Goal: Complete application form

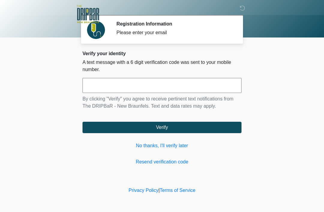
click at [169, 148] on link "No thanks, I'll verify later" at bounding box center [161, 145] width 159 height 7
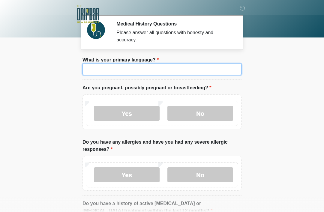
click at [182, 71] on input "What is your primary language?" at bounding box center [161, 69] width 159 height 11
type input "*******"
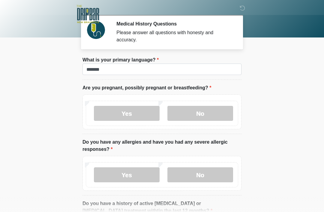
click at [140, 114] on label "Yes" at bounding box center [127, 113] width 66 height 15
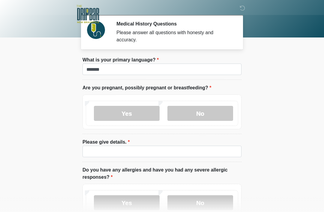
click at [275, 94] on body "‎ ‎ Medical History Questions Please answer all questions with honesty and accu…" at bounding box center [162, 106] width 324 height 212
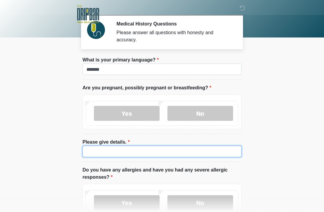
click at [144, 150] on input "Please give details." at bounding box center [161, 151] width 159 height 11
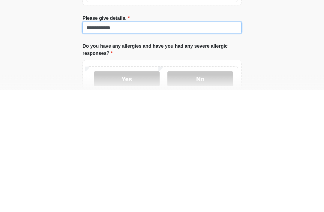
scroll to position [3, 0]
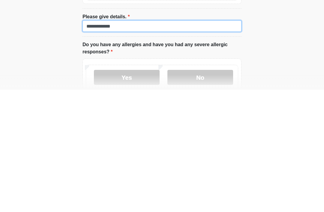
type input "**********"
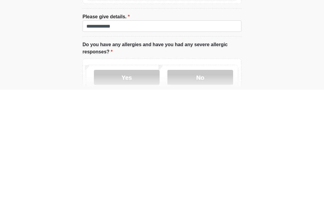
click at [146, 192] on label "Yes" at bounding box center [127, 199] width 66 height 15
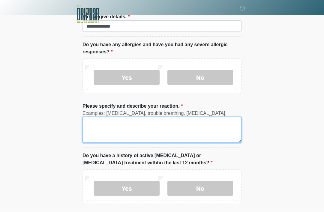
click at [150, 130] on textarea "Please specify and describe your reaction." at bounding box center [161, 130] width 159 height 26
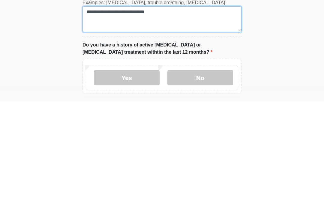
type textarea "**********"
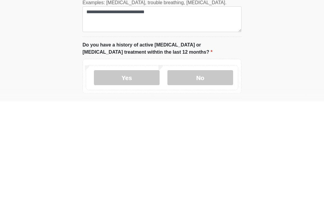
click at [213, 181] on label "No" at bounding box center [200, 188] width 66 height 15
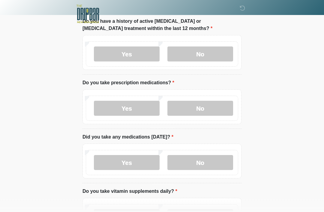
scroll to position [260, 0]
click at [215, 114] on label "No" at bounding box center [200, 108] width 66 height 15
click at [215, 168] on label "No" at bounding box center [200, 162] width 66 height 15
click at [138, 165] on label "Yes" at bounding box center [127, 162] width 66 height 15
click at [150, 202] on input "What medications did you take today?" at bounding box center [161, 200] width 159 height 11
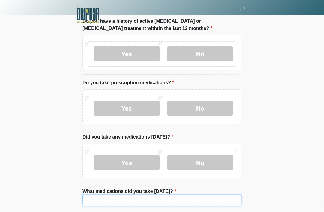
scroll to position [282, 0]
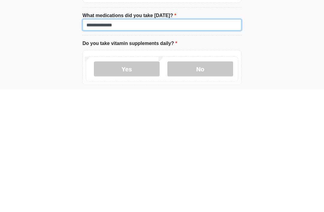
type input "**********"
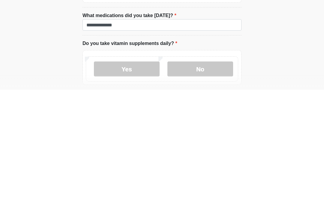
click at [208, 184] on label "No" at bounding box center [200, 191] width 66 height 15
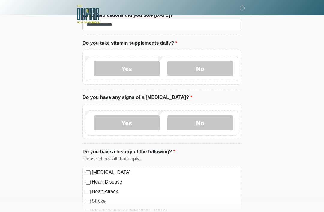
click at [145, 69] on label "Yes" at bounding box center [127, 68] width 66 height 15
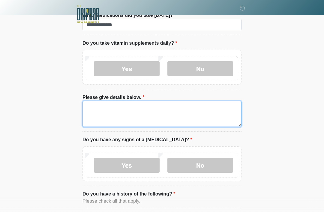
click at [150, 112] on textarea "Please give details below." at bounding box center [161, 114] width 159 height 26
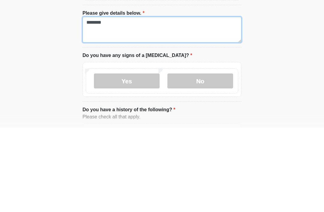
type textarea "********"
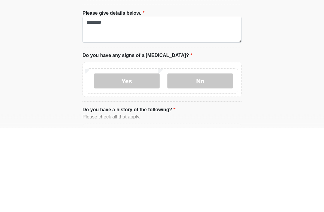
click at [207, 158] on label "No" at bounding box center [200, 165] width 66 height 15
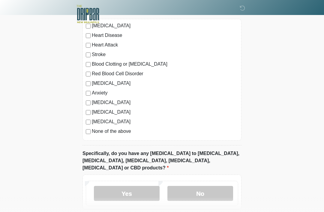
scroll to position [634, 0]
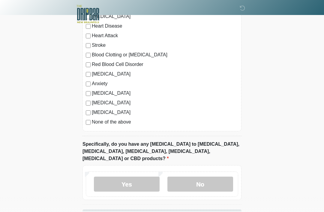
click at [202, 177] on label "No" at bounding box center [200, 184] width 66 height 15
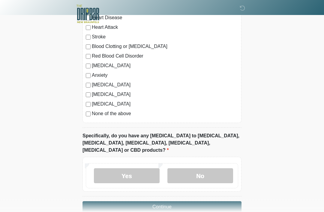
scroll to position [647, 0]
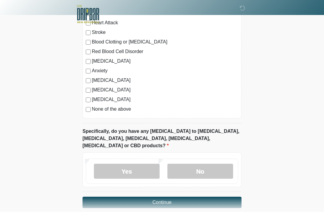
click at [188, 197] on button "Continue" at bounding box center [161, 202] width 159 height 11
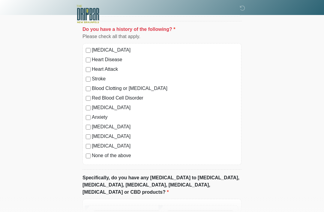
click at [118, 157] on label "None of the above" at bounding box center [165, 155] width 146 height 7
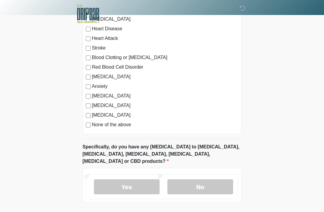
scroll to position [633, 0]
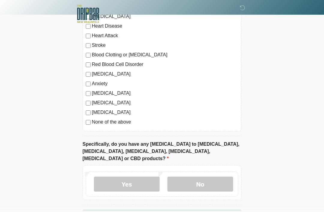
click at [211, 179] on label "No" at bounding box center [200, 184] width 66 height 15
click at [205, 177] on label "No" at bounding box center [200, 184] width 66 height 15
click at [186, 210] on button "Continue" at bounding box center [161, 215] width 159 height 11
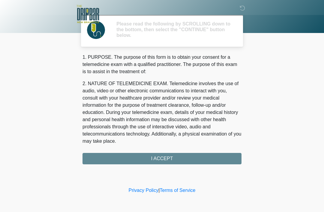
scroll to position [0, 0]
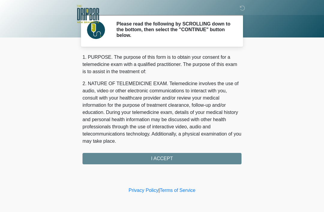
click at [178, 161] on div "1. PURPOSE. The purpose of this form is to obtain your consent for a telemedici…" at bounding box center [161, 109] width 159 height 111
click at [164, 154] on div "1. PURPOSE. The purpose of this form is to obtain your consent for a telemedici…" at bounding box center [161, 109] width 159 height 111
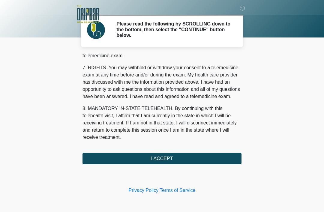
click at [162, 160] on button "I ACCEPT" at bounding box center [161, 158] width 159 height 11
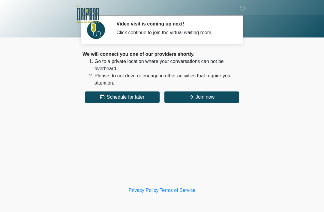
click at [208, 97] on button "Join now" at bounding box center [201, 96] width 75 height 11
